Goal: Transaction & Acquisition: Subscribe to service/newsletter

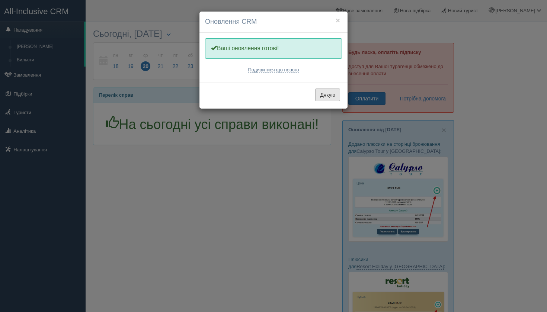
click at [335, 95] on button "Дякую" at bounding box center [327, 95] width 25 height 13
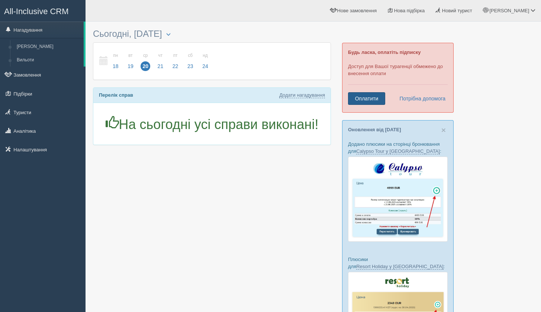
click at [375, 101] on link "Оплатити" at bounding box center [366, 98] width 37 height 13
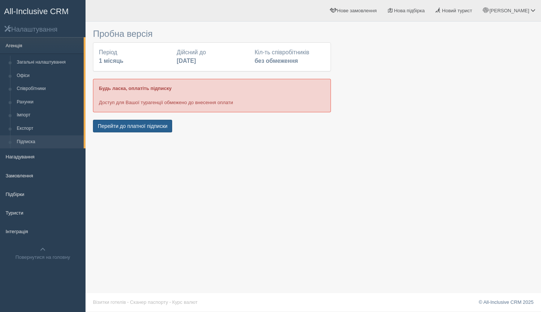
click at [124, 123] on button "Перейти до платної підписки" at bounding box center [132, 126] width 79 height 13
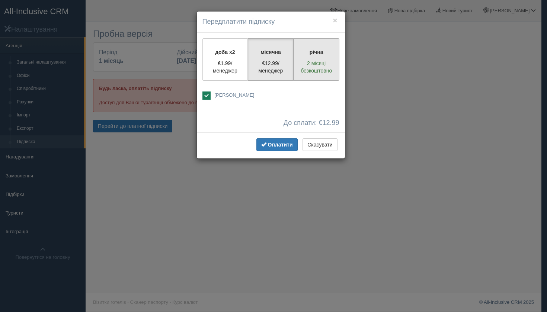
click at [331, 60] on p "2 місяці безкоштовно" at bounding box center [316, 67] width 36 height 15
radio input "true"
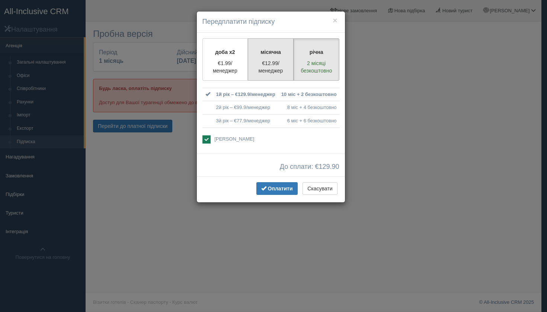
click at [279, 59] on label "місячна €12.99/менеджер" at bounding box center [271, 59] width 46 height 42
radio input "true"
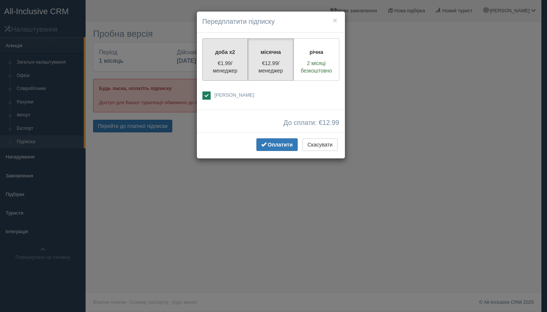
click at [237, 61] on p "€1.99/менеджер" at bounding box center [225, 67] width 36 height 15
radio input "true"
click at [272, 65] on p "€12.99/менеджер" at bounding box center [271, 67] width 36 height 15
radio input "true"
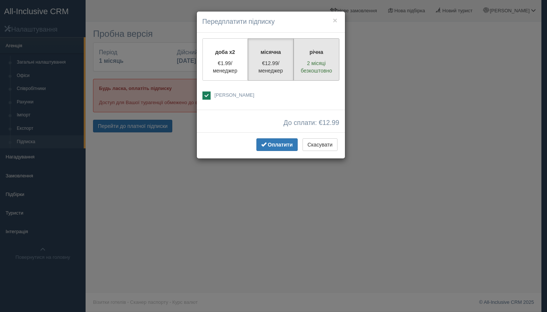
click at [319, 61] on p "2 місяці безкоштовно" at bounding box center [316, 67] width 36 height 15
radio input "true"
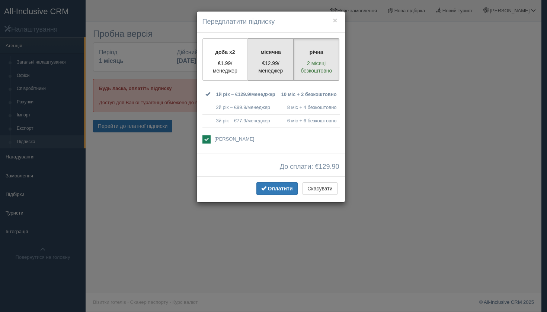
click at [274, 75] on label "місячна €12.99/менеджер" at bounding box center [271, 59] width 46 height 42
radio input "true"
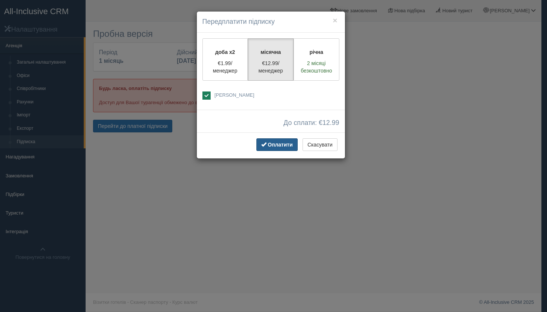
click at [281, 147] on button "Оплатити" at bounding box center [276, 144] width 41 height 13
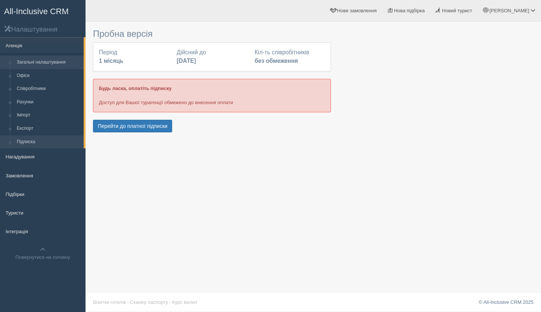
click at [51, 59] on link "Загальні налаштування" at bounding box center [48, 62] width 70 height 13
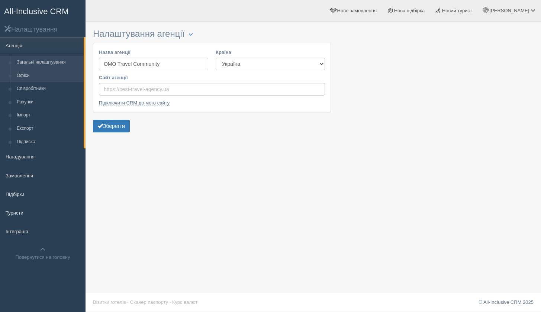
click at [33, 79] on link "Офіси" at bounding box center [48, 75] width 70 height 13
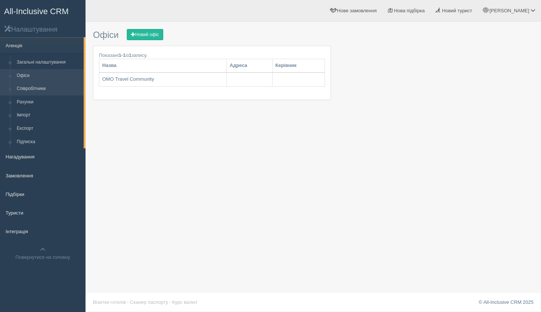
click at [38, 89] on link "Співробітники" at bounding box center [48, 88] width 70 height 13
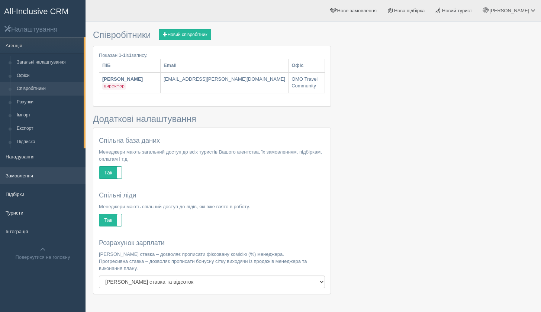
click at [26, 177] on link "Замовлення" at bounding box center [43, 175] width 86 height 16
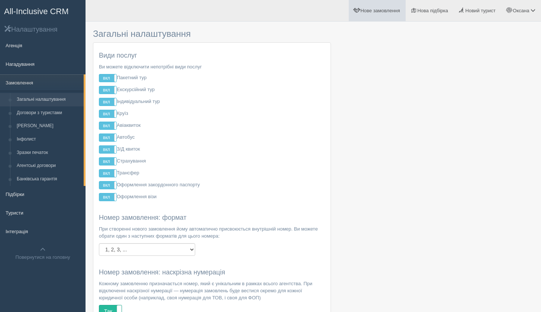
click at [379, 16] on link "Нове замовлення" at bounding box center [377, 10] width 57 height 21
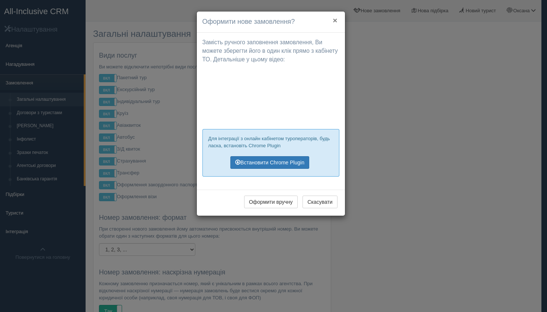
click at [335, 23] on button "×" at bounding box center [335, 20] width 4 height 8
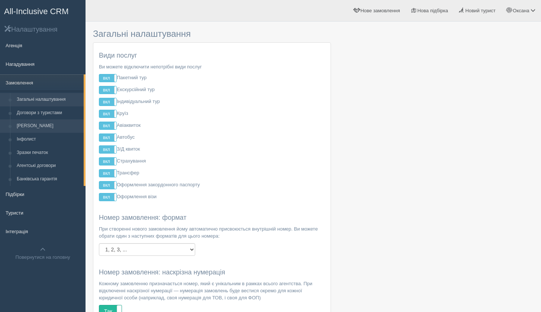
click at [44, 128] on link "Фінансові шаблони" at bounding box center [48, 125] width 70 height 13
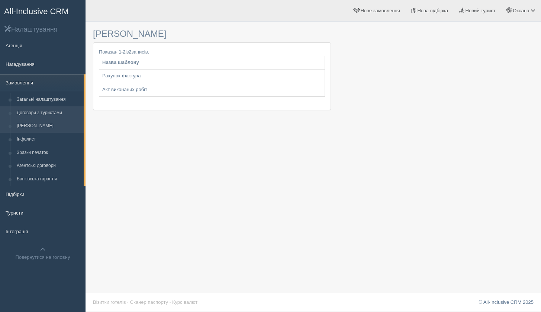
click at [48, 112] on link "Договори з туристами" at bounding box center [48, 112] width 70 height 13
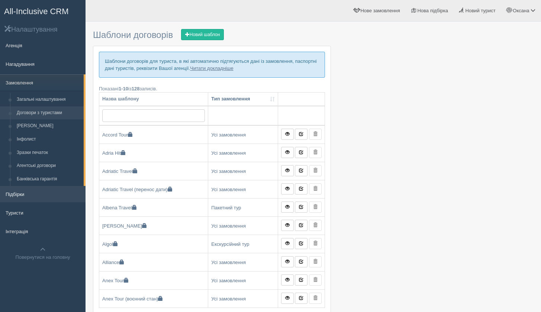
click at [19, 192] on link "Підбірки" at bounding box center [43, 194] width 86 height 16
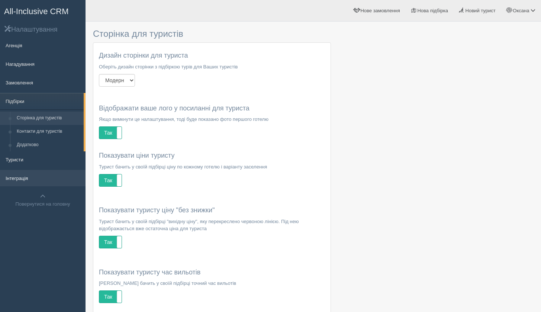
click at [24, 180] on link "Інтеграція" at bounding box center [43, 178] width 86 height 16
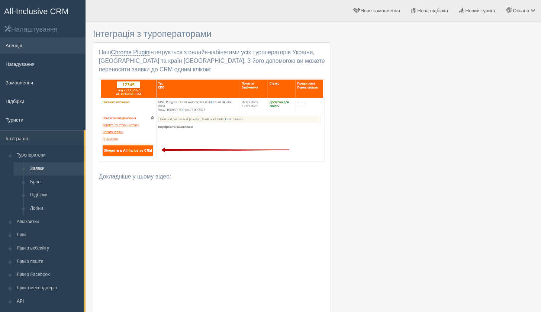
click at [17, 47] on link "Агенція" at bounding box center [43, 45] width 86 height 16
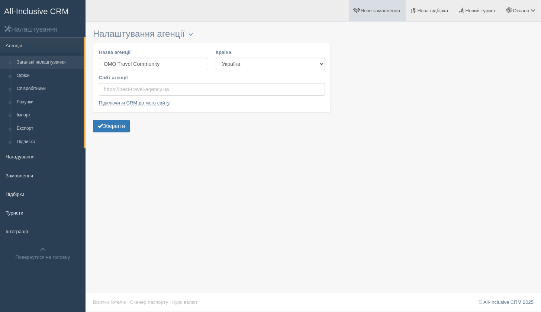
click at [366, 13] on span "Нове замовлення" at bounding box center [380, 11] width 39 height 6
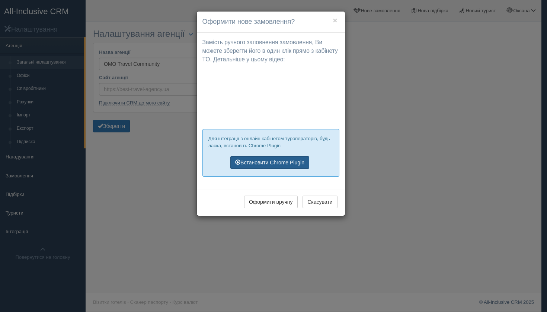
click at [287, 164] on link "Встановити Chrome Plugin" at bounding box center [269, 162] width 79 height 13
click at [335, 21] on button "×" at bounding box center [335, 20] width 4 height 8
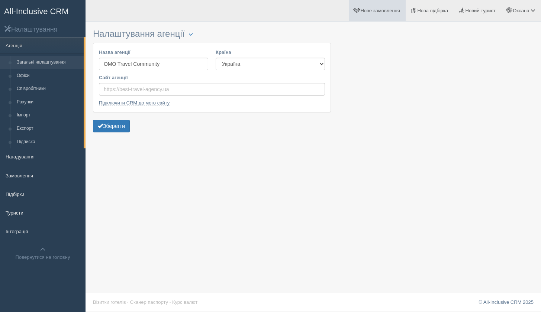
click at [378, 10] on span "Нове замовлення" at bounding box center [380, 11] width 39 height 6
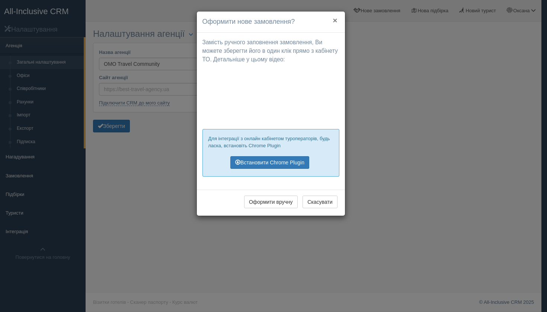
click at [336, 20] on button "×" at bounding box center [335, 20] width 4 height 8
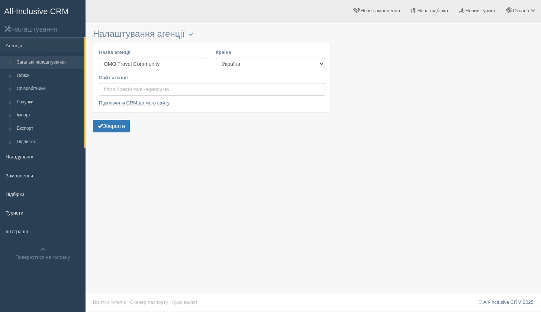
click at [25, 13] on span "All-Inclusive CRM" at bounding box center [36, 11] width 65 height 9
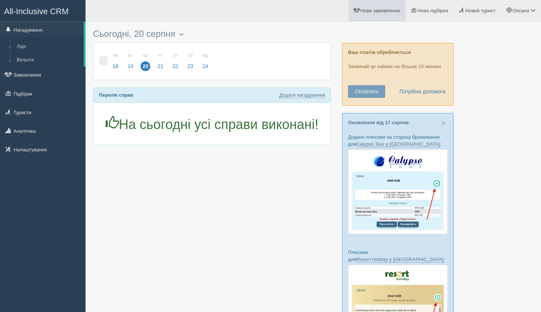
click at [363, 13] on span "Нове замовлення" at bounding box center [380, 11] width 39 height 6
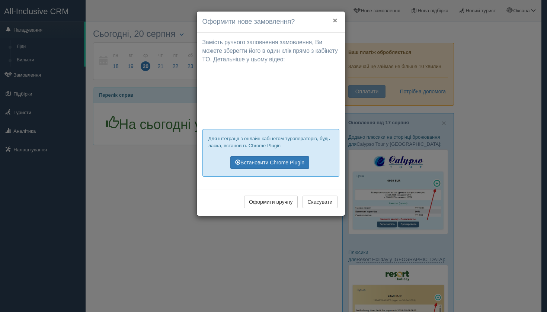
click at [336, 20] on button "×" at bounding box center [335, 20] width 4 height 8
